Goal: Task Accomplishment & Management: Manage account settings

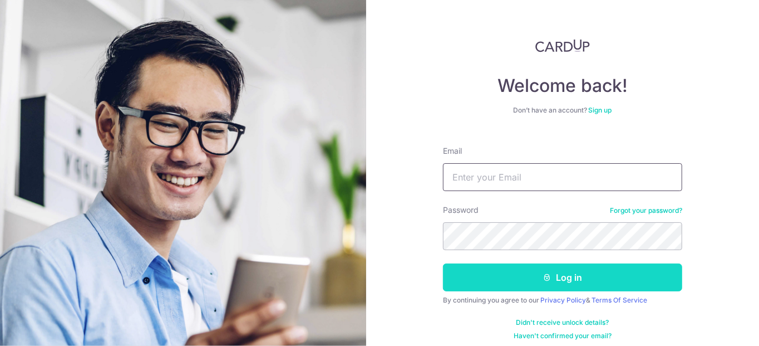
type input "[PERSON_NAME][EMAIL_ADDRESS][DOMAIN_NAME]"
click at [550, 281] on button "Log in" at bounding box center [562, 277] width 239 height 28
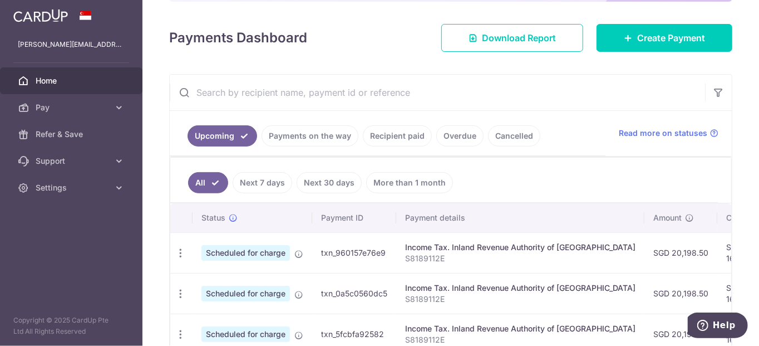
scroll to position [234, 0]
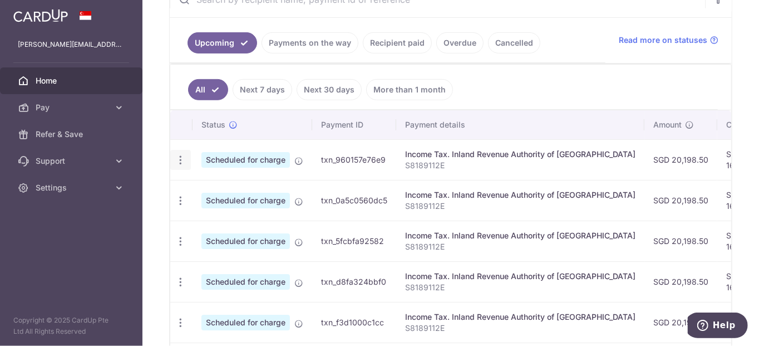
click at [179, 155] on icon "button" at bounding box center [181, 160] width 12 height 12
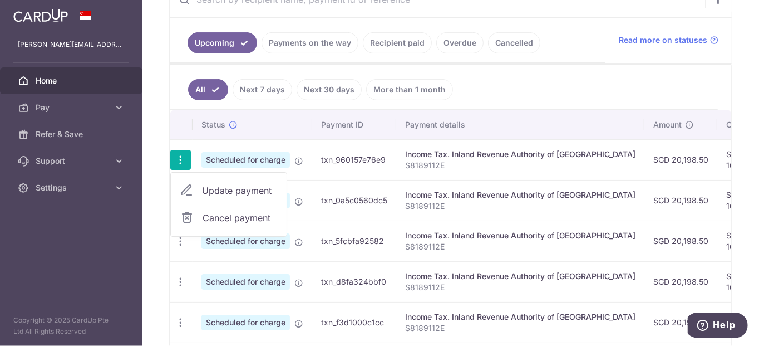
click at [210, 211] on span "Cancel payment" at bounding box center [240, 217] width 75 height 13
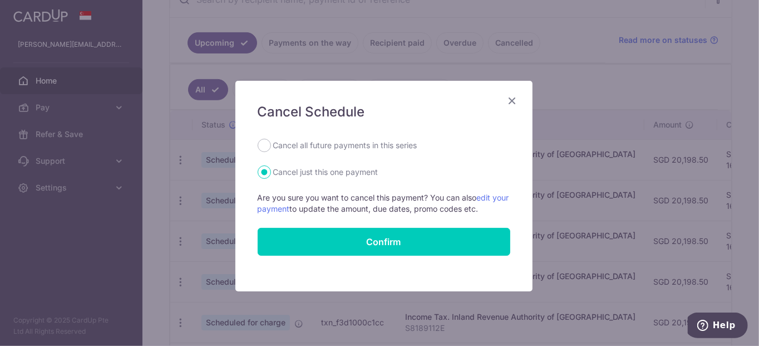
click at [320, 147] on label "Cancel all future payments in this series" at bounding box center [345, 145] width 144 height 13
click at [271, 147] on input "Cancel all future payments in this series" at bounding box center [264, 145] width 13 height 13
radio input "true"
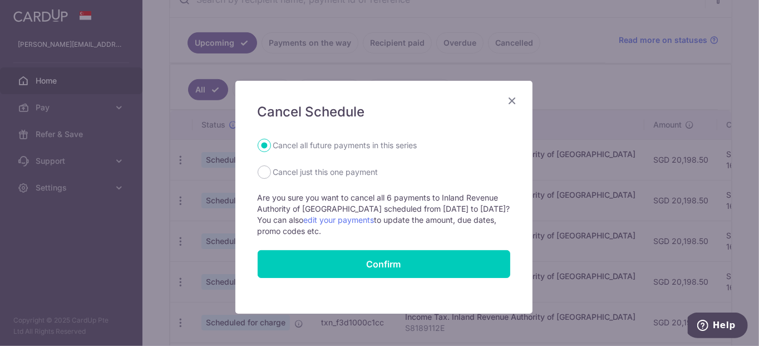
click at [370, 239] on form "Cancel all future payments in this series Cancel just this one payment Are you …" at bounding box center [384, 208] width 253 height 139
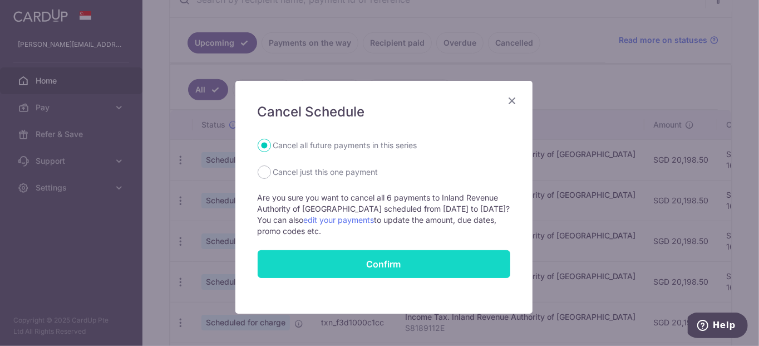
click at [372, 258] on button "Confirm" at bounding box center [384, 264] width 253 height 28
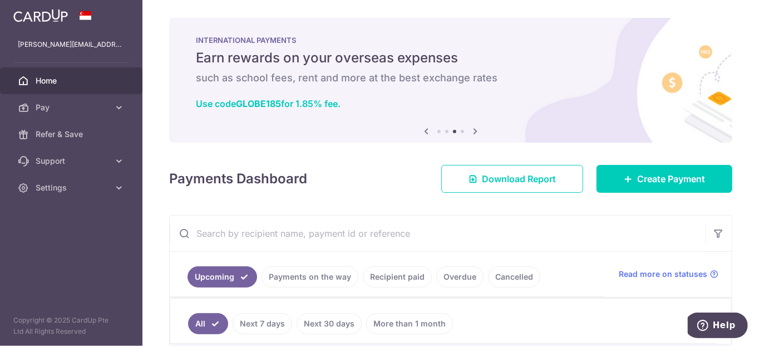
click at [472, 130] on icon at bounding box center [475, 131] width 13 height 14
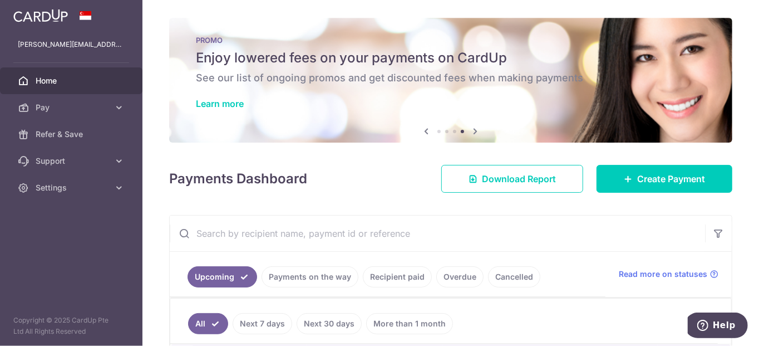
click at [472, 130] on icon at bounding box center [475, 131] width 13 height 14
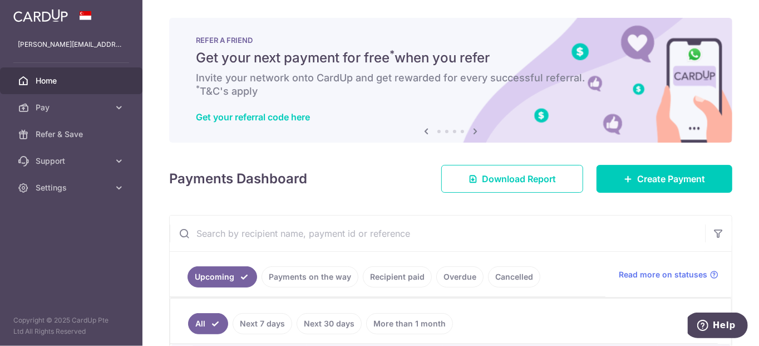
click at [472, 130] on icon at bounding box center [475, 131] width 13 height 14
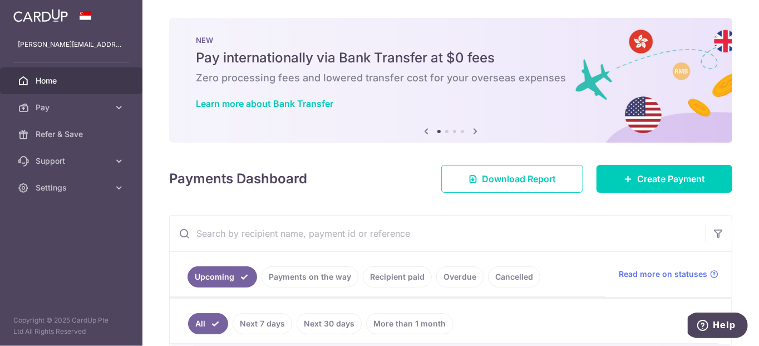
click at [472, 130] on icon at bounding box center [475, 131] width 13 height 14
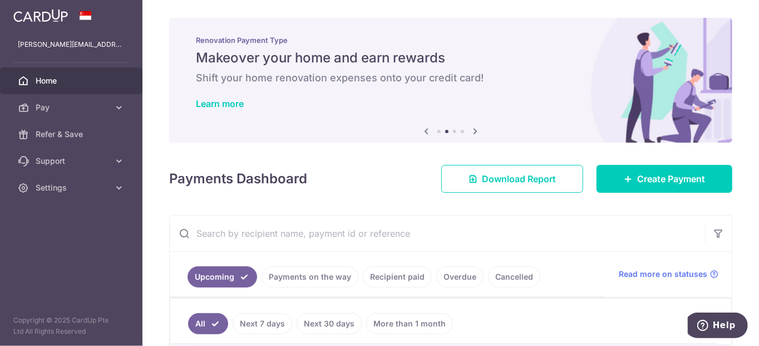
click at [472, 130] on icon at bounding box center [475, 131] width 13 height 14
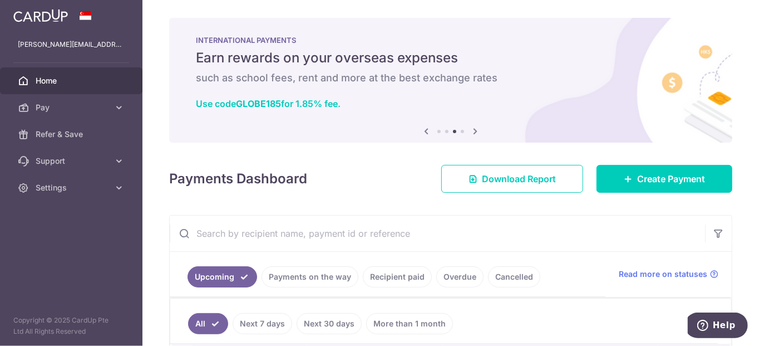
click at [472, 130] on icon at bounding box center [475, 131] width 13 height 14
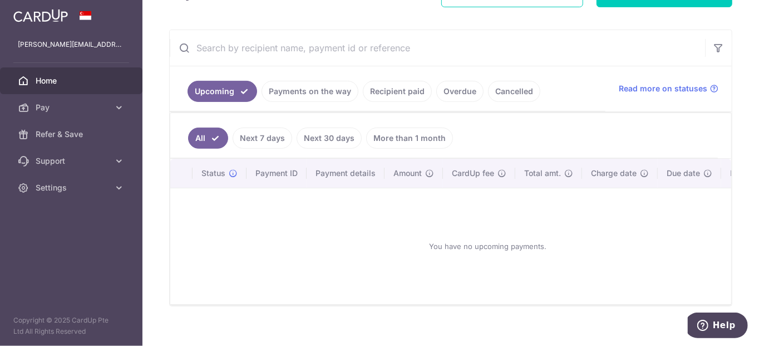
scroll to position [200, 0]
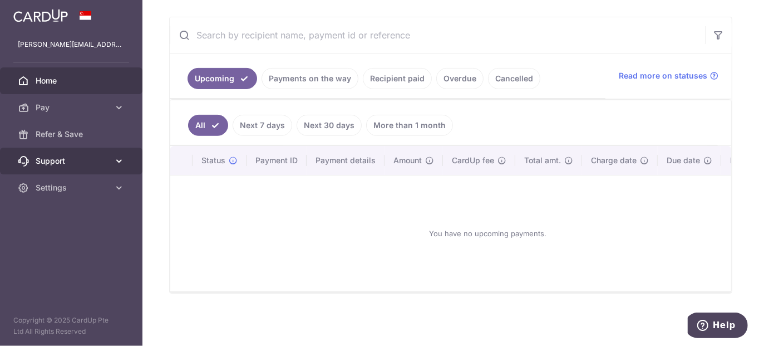
click at [56, 159] on span "Support" at bounding box center [72, 160] width 73 height 11
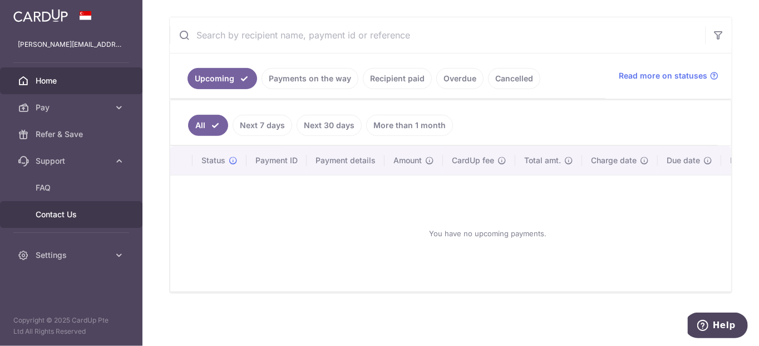
click at [56, 206] on link "Contact Us" at bounding box center [71, 214] width 143 height 27
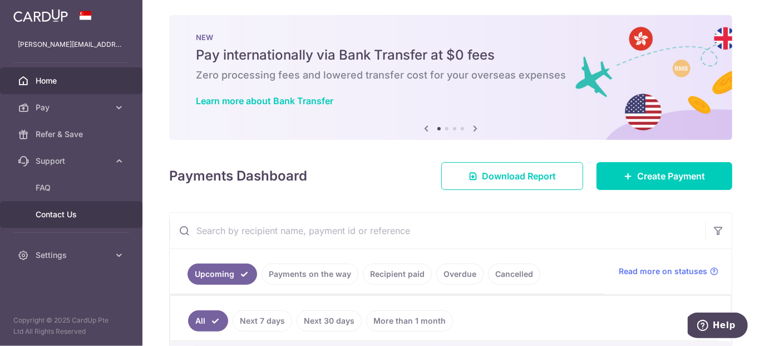
scroll to position [0, 0]
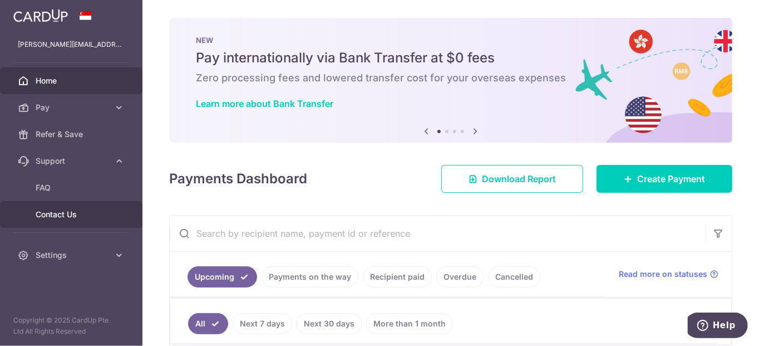
click at [311, 40] on p "NEW" at bounding box center [451, 40] width 510 height 9
